Goal: Information Seeking & Learning: Learn about a topic

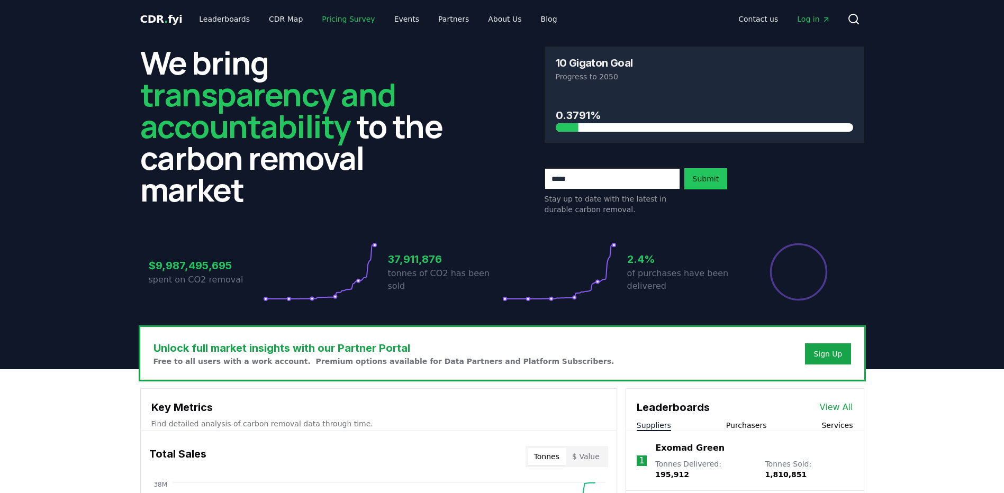
click at [347, 19] on link "Pricing Survey" at bounding box center [348, 19] width 70 height 19
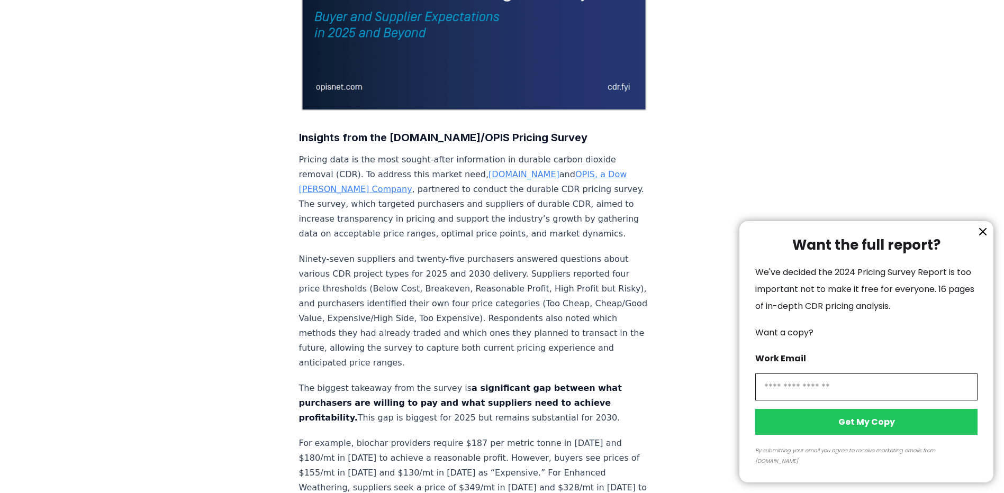
scroll to position [318, 0]
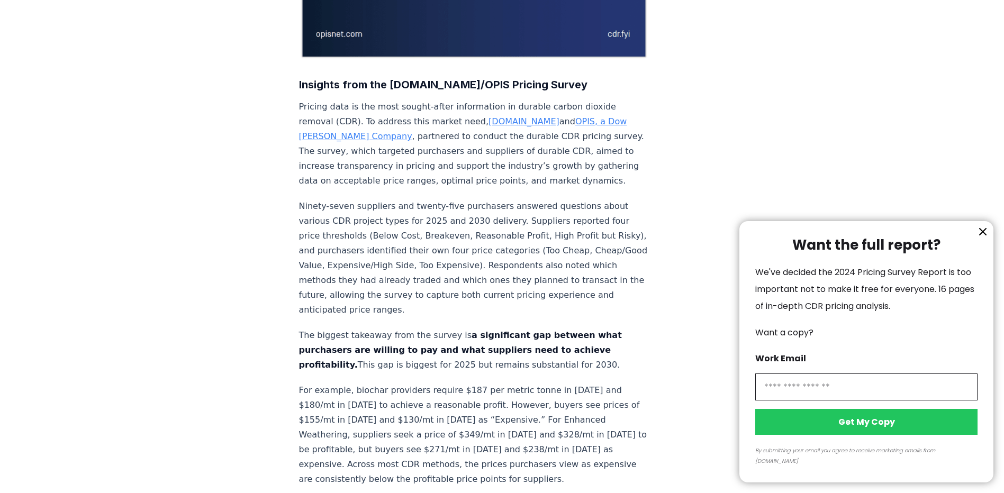
click at [985, 238] on icon "information" at bounding box center [983, 232] width 13 height 13
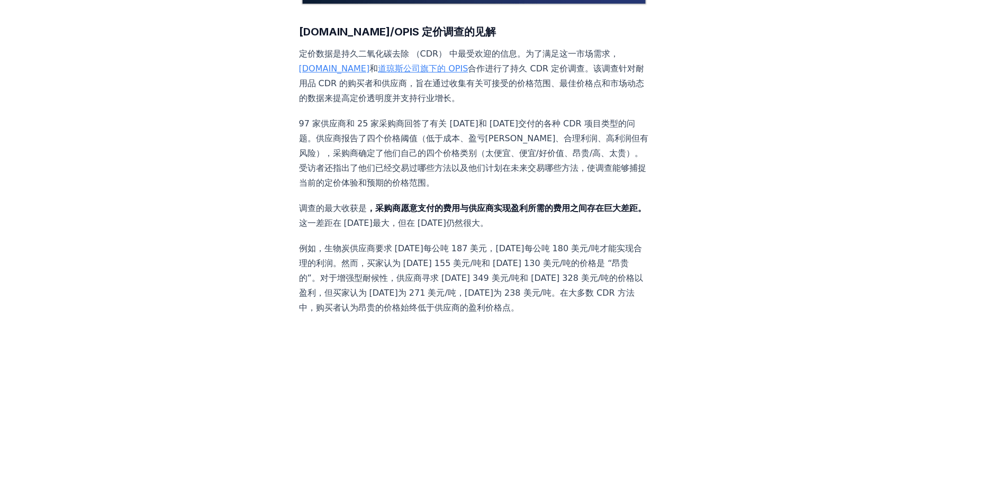
scroll to position [423, 0]
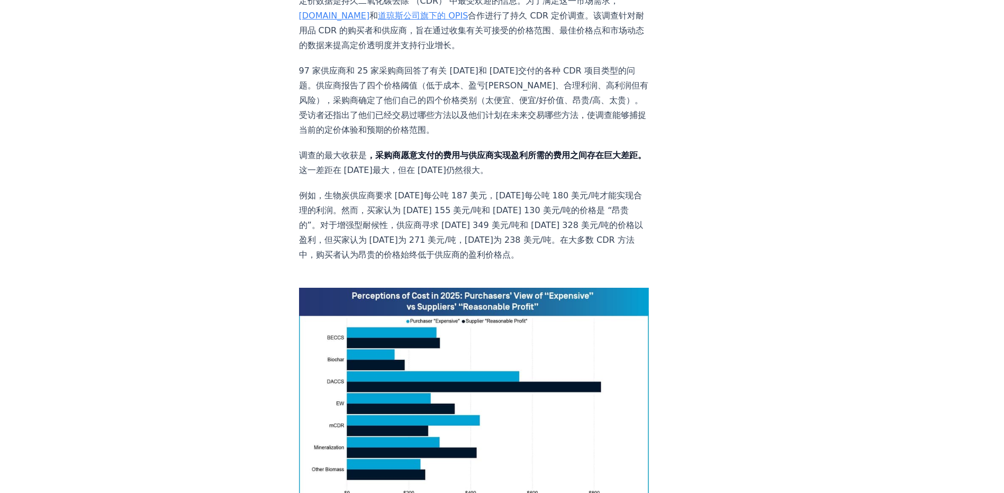
drag, startPoint x: 46, startPoint y: 139, endPoint x: 851, endPoint y: 81, distance: 807.8
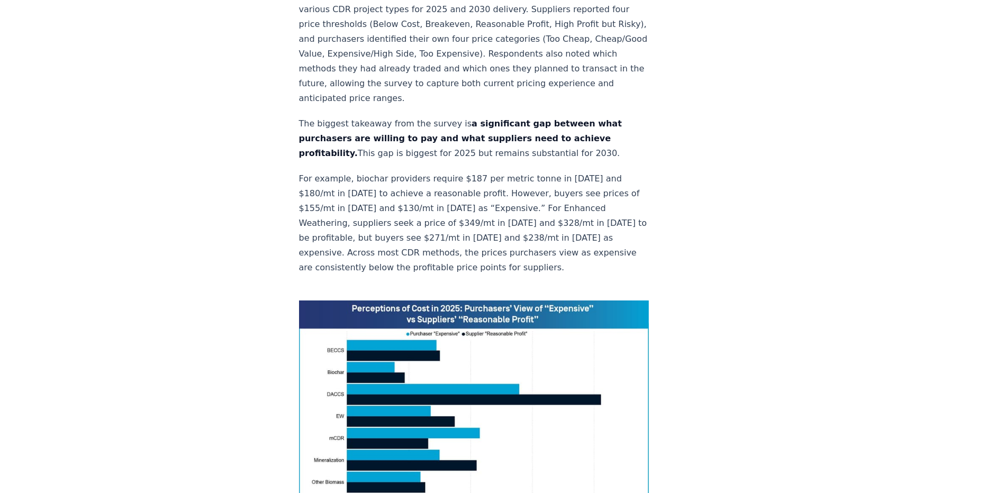
scroll to position [603, 0]
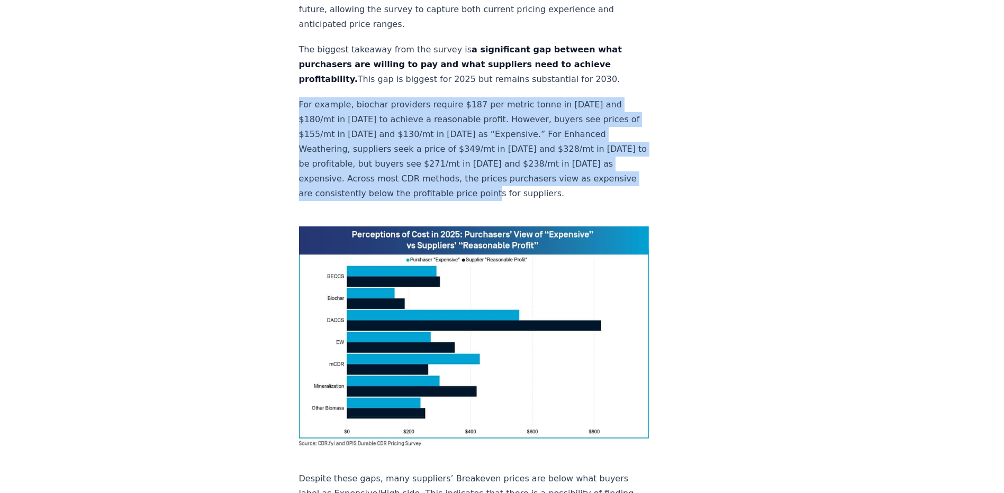
drag, startPoint x: 300, startPoint y: 71, endPoint x: 542, endPoint y: 158, distance: 257.0
click at [542, 158] on p "For example, biochar providers require $187 per metric tonne in [DATE] and $180…" at bounding box center [474, 149] width 350 height 104
copy p "For example, biochar providers require $187 per metric tonne in [DATE] and $180…"
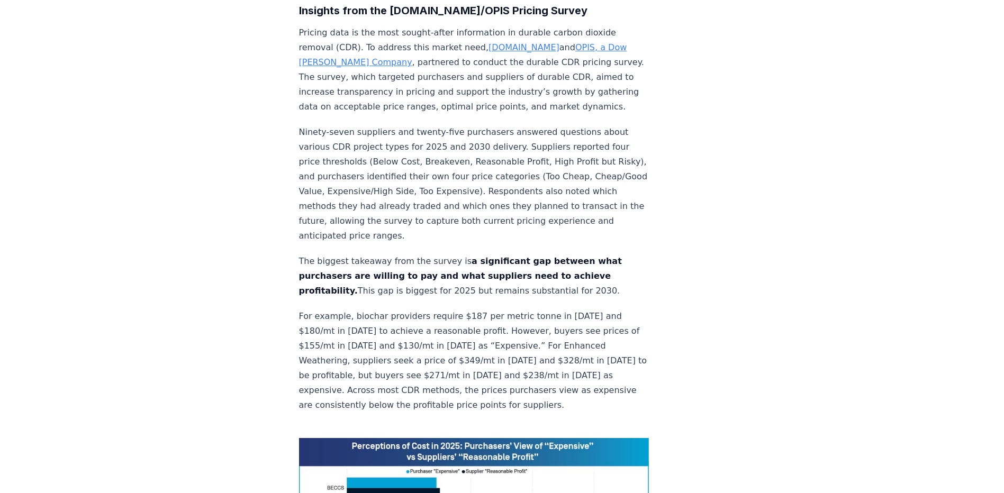
scroll to position [339, 0]
